Goal: Task Accomplishment & Management: Complete application form

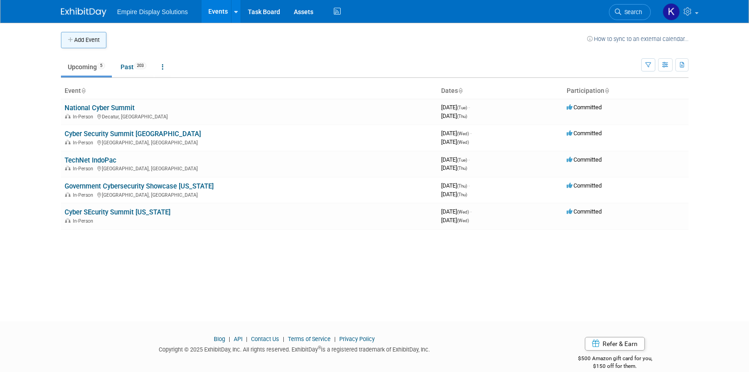
click at [77, 39] on button "Add Event" at bounding box center [83, 40] width 45 height 16
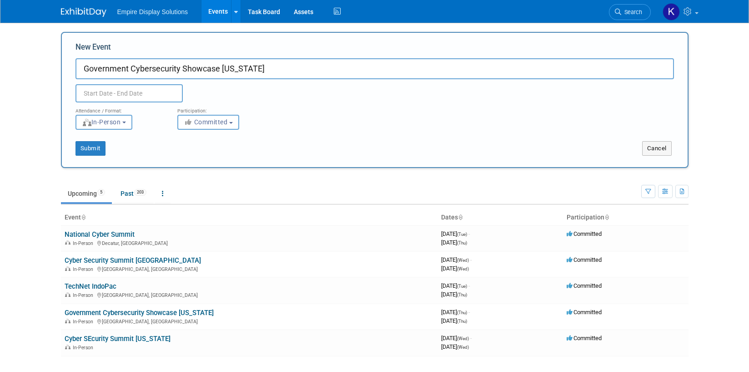
type input "Government Cybersecurity Showcase [US_STATE]"
click at [118, 100] on body "Empire Display Solutions Events Add Event Bulk Upload Events Shareable Event Bo…" at bounding box center [374, 186] width 749 height 372
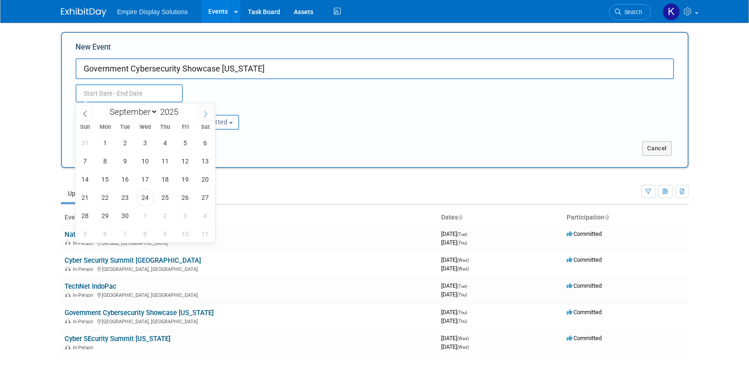
click at [204, 115] on icon at bounding box center [205, 114] width 6 height 6
select select "10"
click at [146, 159] on span "5" at bounding box center [145, 161] width 18 height 18
type input "Nov 5, 2025 to Nov 5, 2025"
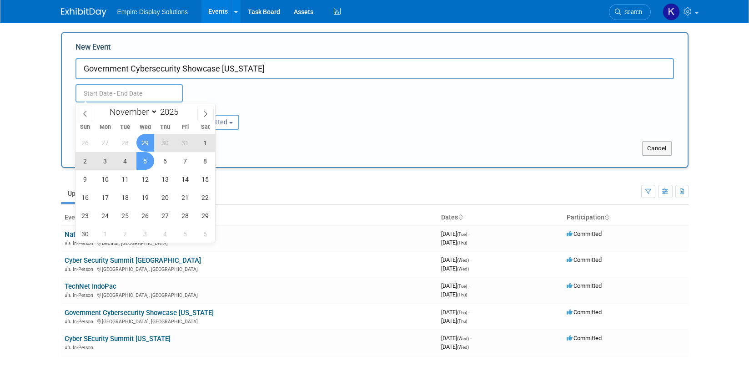
type input "Nov 5, 2025 to Nov 5, 2025"
click at [226, 98] on div "Nov 5, 2025 to Nov 5, 2025 Duplicate Event Warning" at bounding box center [375, 90] width 612 height 23
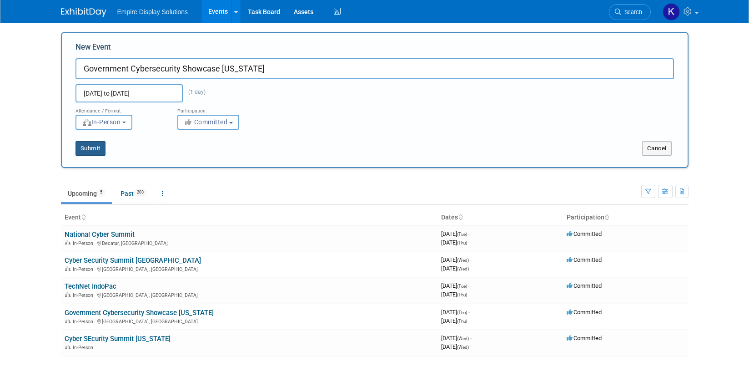
click at [85, 146] on button "Submit" at bounding box center [90, 148] width 30 height 15
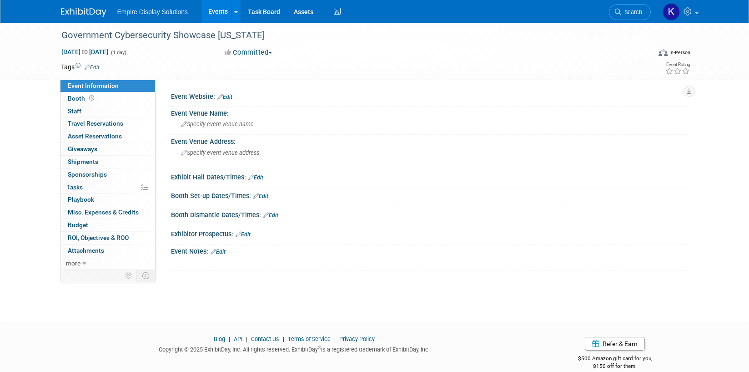
click at [86, 14] on img at bounding box center [83, 12] width 45 height 9
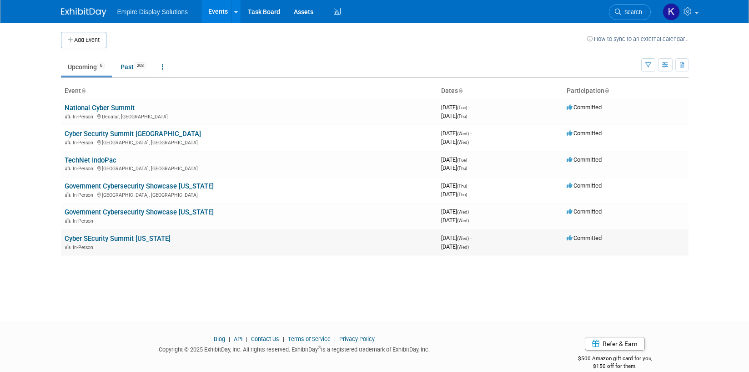
click at [119, 237] on link "Cyber SEcurity Summit New York" at bounding box center [118, 238] width 106 height 8
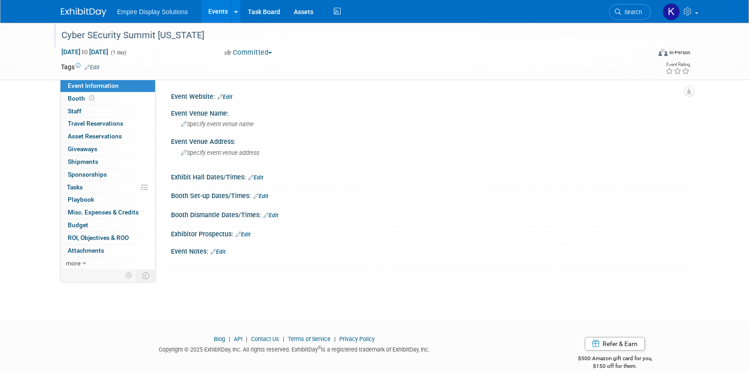
click at [106, 34] on div "Cyber SEcurity Summit New York" at bounding box center [347, 35] width 579 height 16
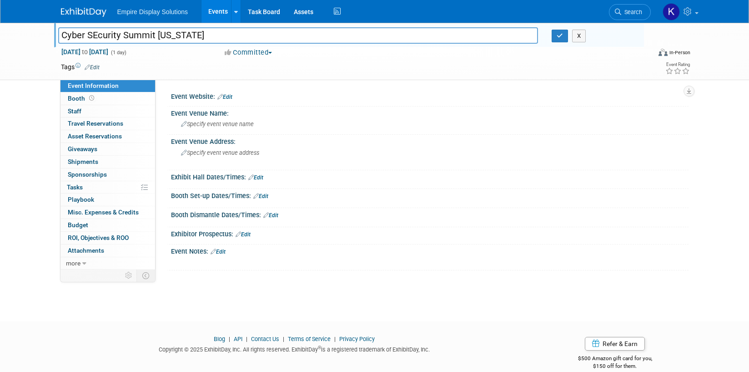
click at [96, 33] on input "Cyber SEcurity Summit New York" at bounding box center [298, 35] width 480 height 16
type input "Cyber Scurity Summit New York"
click at [561, 35] on icon "button" at bounding box center [560, 36] width 6 height 6
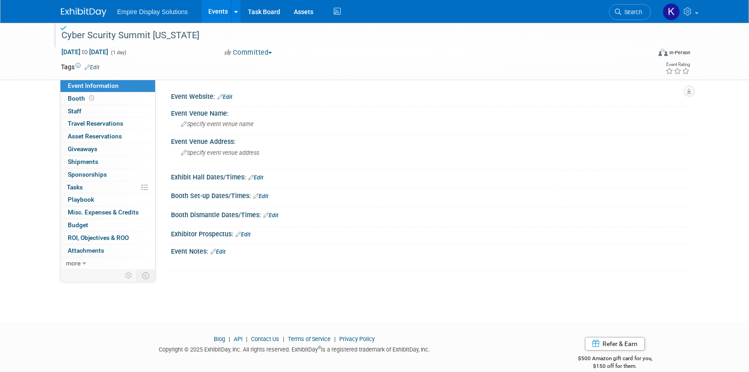
click at [93, 16] on img at bounding box center [83, 12] width 45 height 9
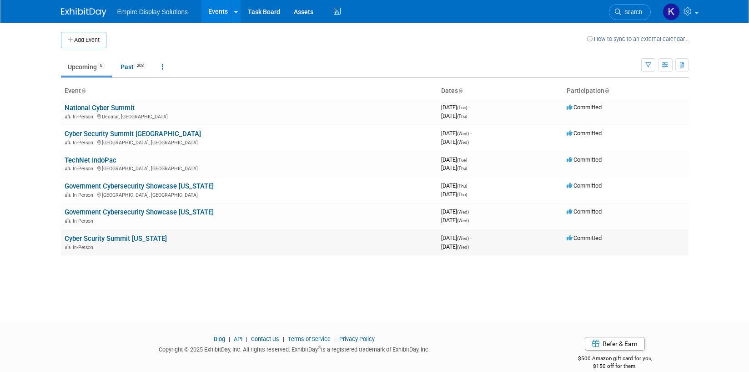
click at [106, 237] on link "Cyber Scurity Summit [US_STATE]" at bounding box center [116, 238] width 102 height 8
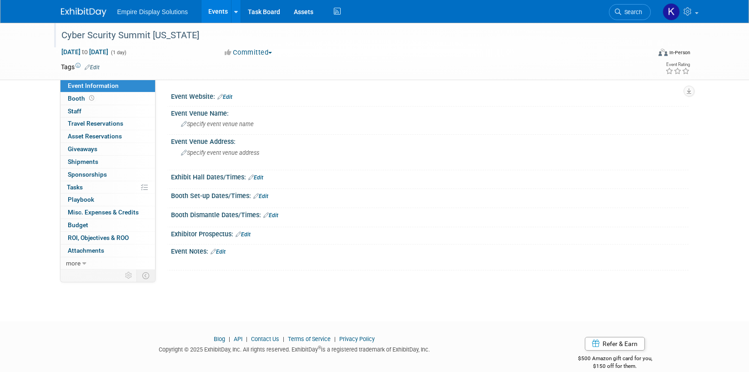
click at [92, 33] on div "Cyber Scurity Summit [US_STATE]" at bounding box center [347, 35] width 579 height 16
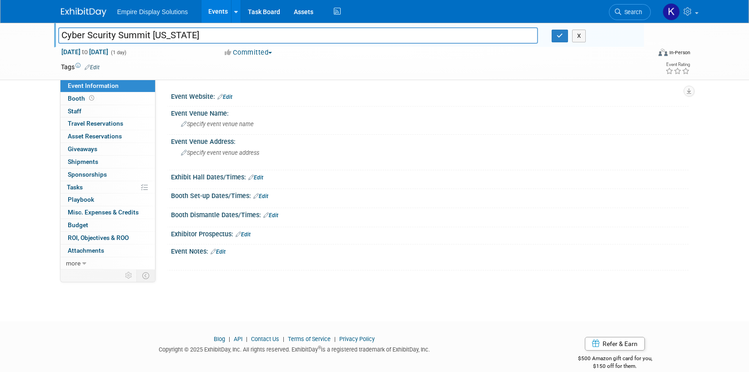
click at [93, 32] on input "Cyber Scurity Summit [US_STATE]" at bounding box center [298, 35] width 480 height 16
type input "Cyber Security Summit [US_STATE]"
click at [565, 36] on button "button" at bounding box center [560, 36] width 16 height 13
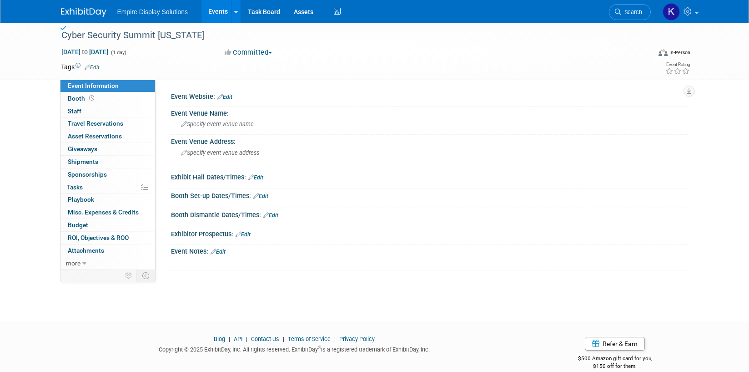
click at [87, 11] on img at bounding box center [83, 12] width 45 height 9
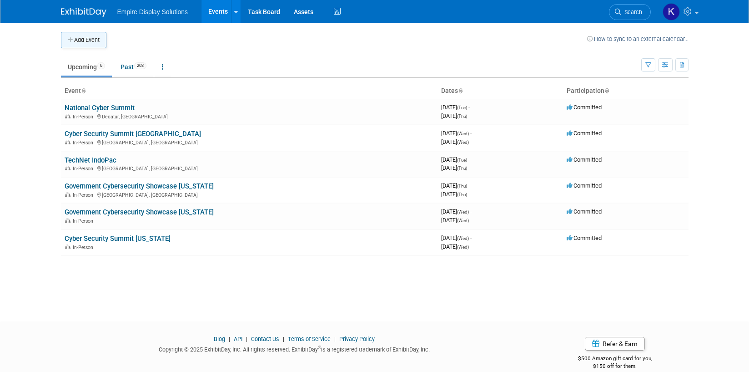
click at [78, 41] on button "Add Event" at bounding box center [83, 40] width 45 height 16
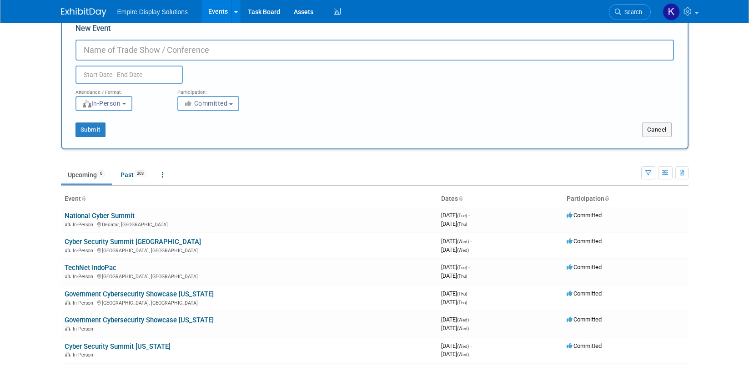
scroll to position [9, 0]
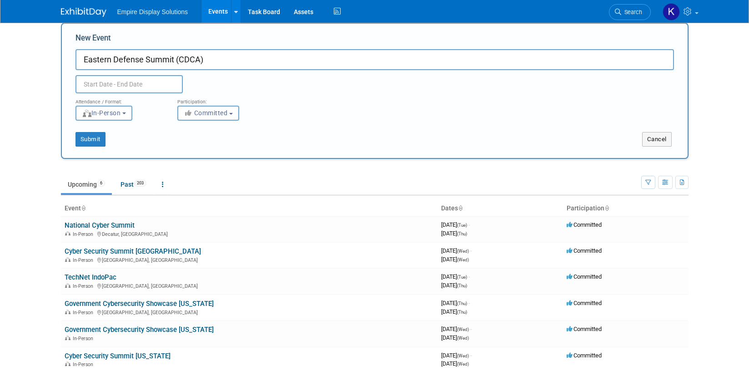
type input "Eastern Defense Summit (CDCA)"
click at [94, 81] on input "text" at bounding box center [128, 84] width 107 height 18
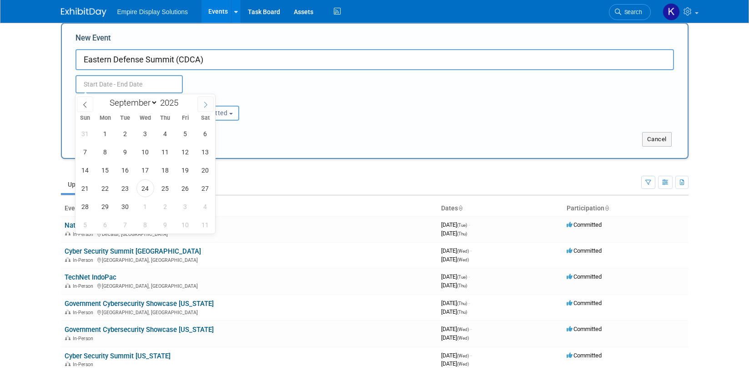
click at [204, 104] on icon at bounding box center [205, 104] width 6 height 6
select select "11"
click at [146, 150] on span "10" at bounding box center [145, 152] width 18 height 18
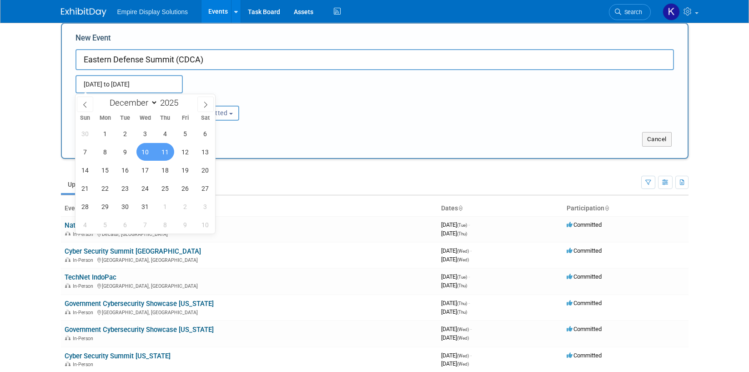
click at [163, 150] on span "11" at bounding box center [165, 152] width 18 height 18
type input "Dec 10, 2025 to Dec 11, 2025"
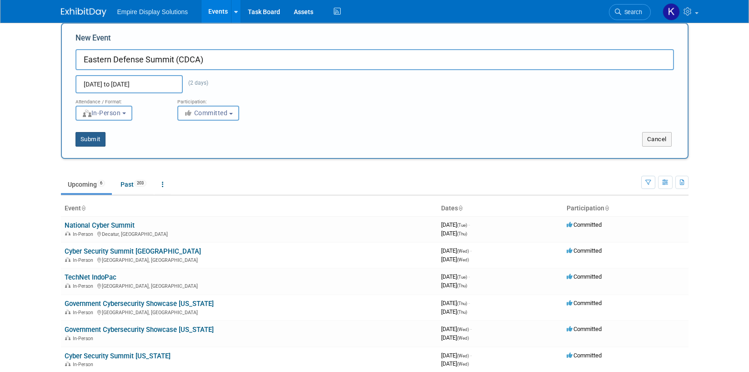
click at [84, 138] on button "Submit" at bounding box center [90, 139] width 30 height 15
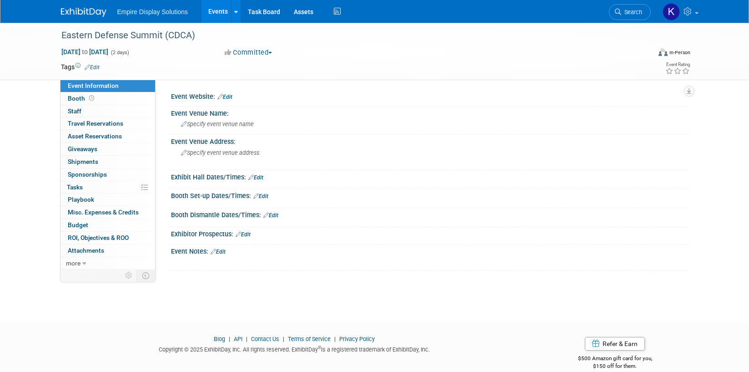
click at [87, 15] on img at bounding box center [83, 12] width 45 height 9
